Goal: Task Accomplishment & Management: Manage account settings

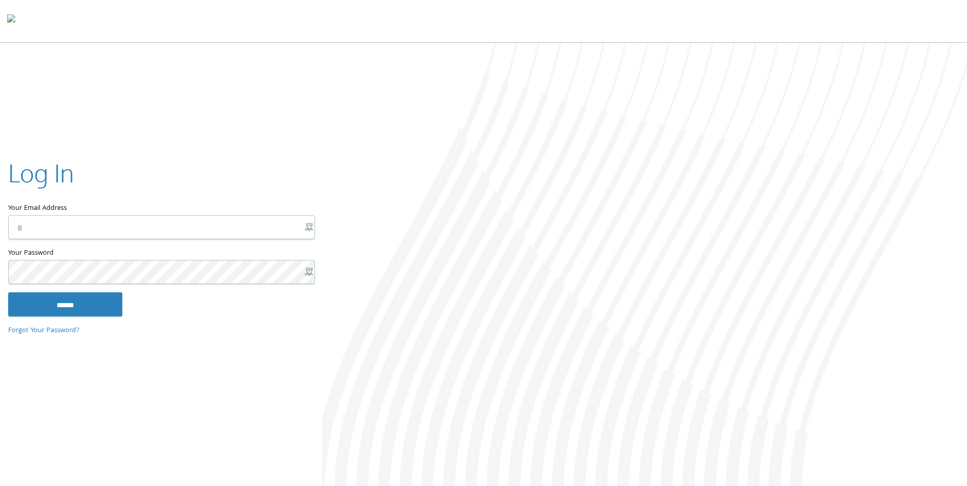
type input "**********"
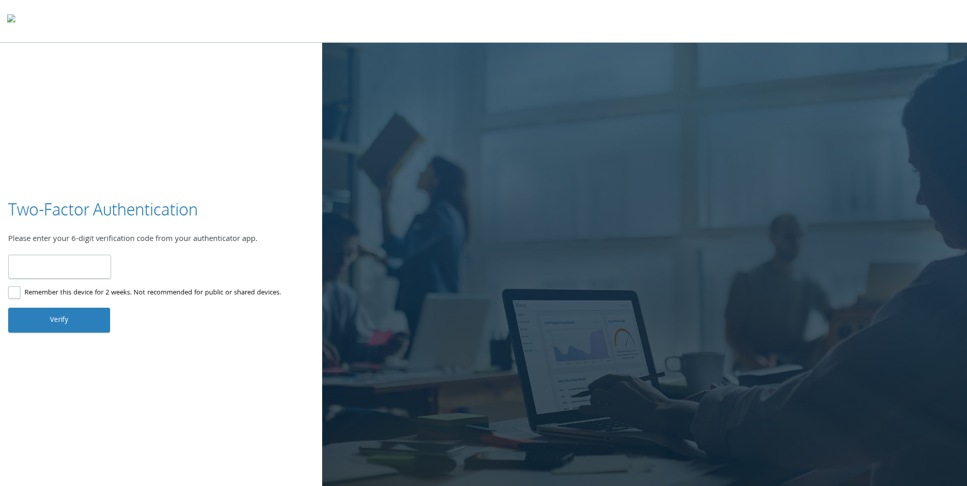
click at [71, 271] on input "number" at bounding box center [59, 267] width 103 height 24
type input "******"
